Goal: Information Seeking & Learning: Learn about a topic

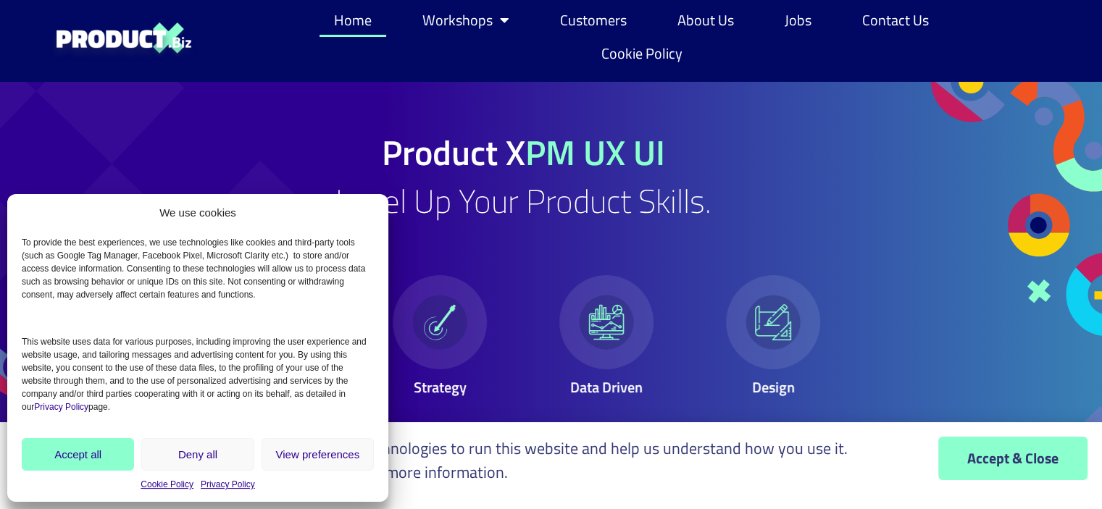
click at [229, 481] on link "Privacy Policy" at bounding box center [228, 484] width 54 height 13
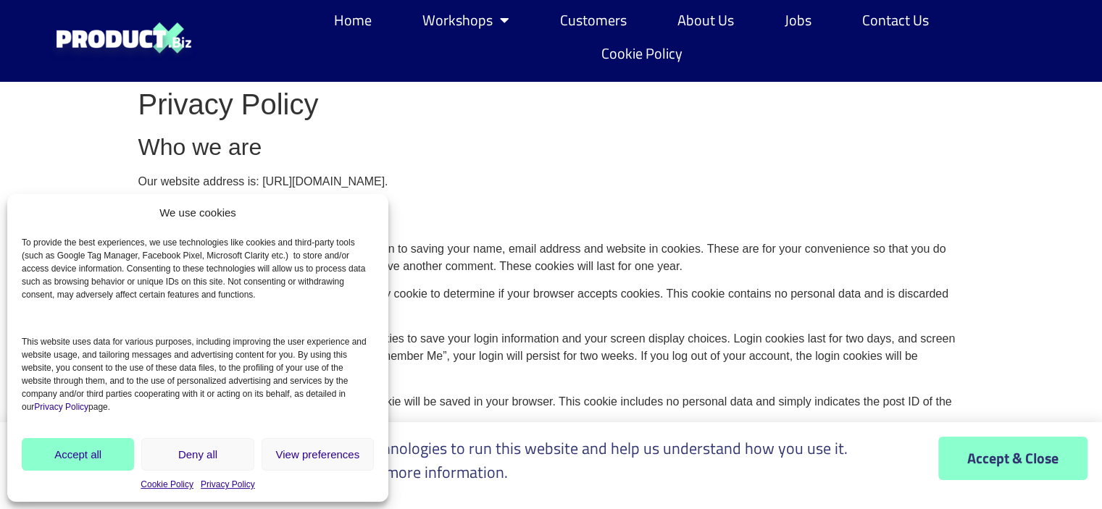
click at [84, 45] on img at bounding box center [124, 40] width 152 height 45
